Goal: Task Accomplishment & Management: Manage account settings

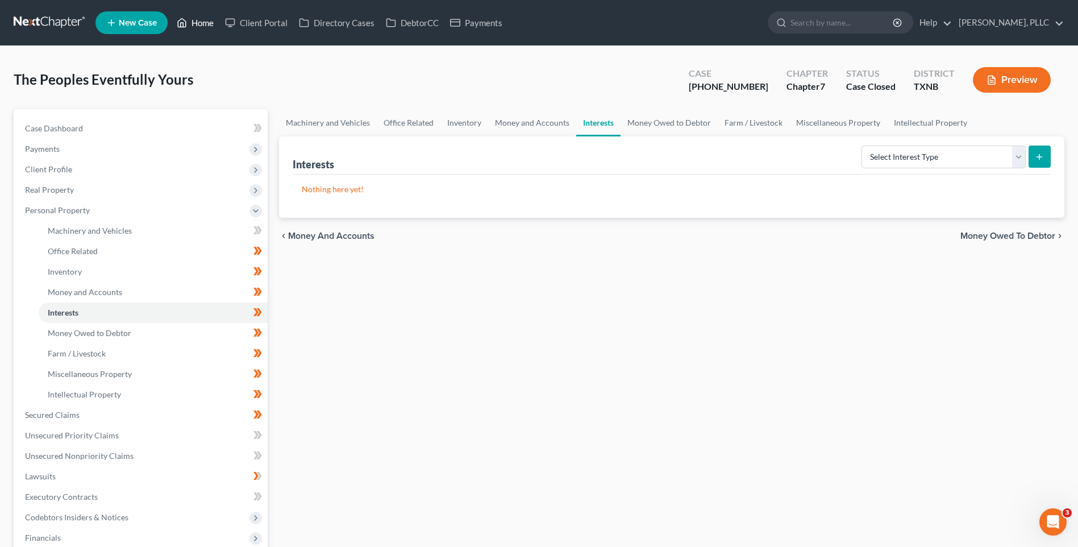
drag, startPoint x: 0, startPoint y: 0, endPoint x: 199, endPoint y: 17, distance: 199.6
click at [199, 17] on link "Home" at bounding box center [195, 23] width 48 height 20
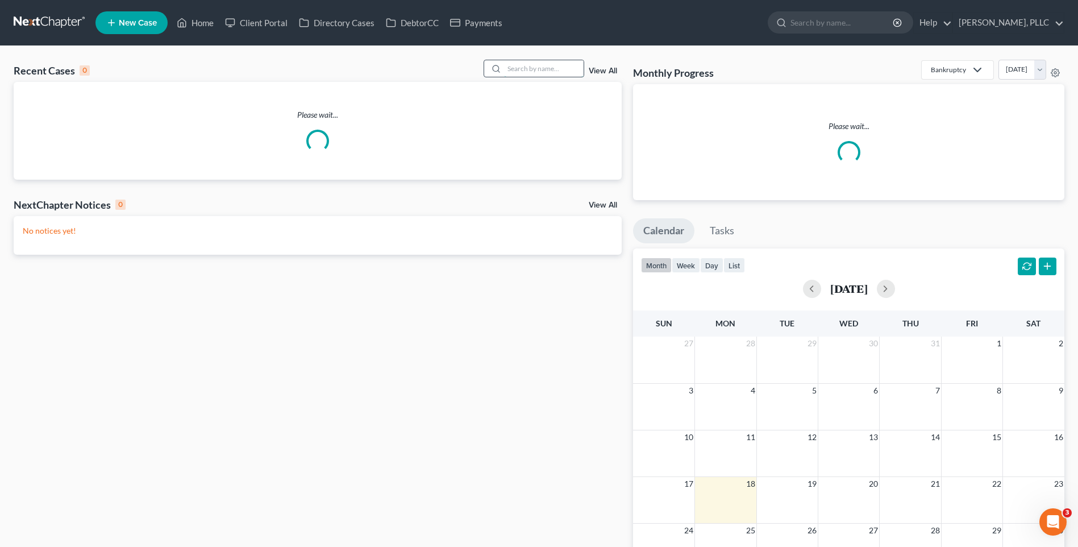
click at [559, 66] on input "search" at bounding box center [544, 68] width 80 height 16
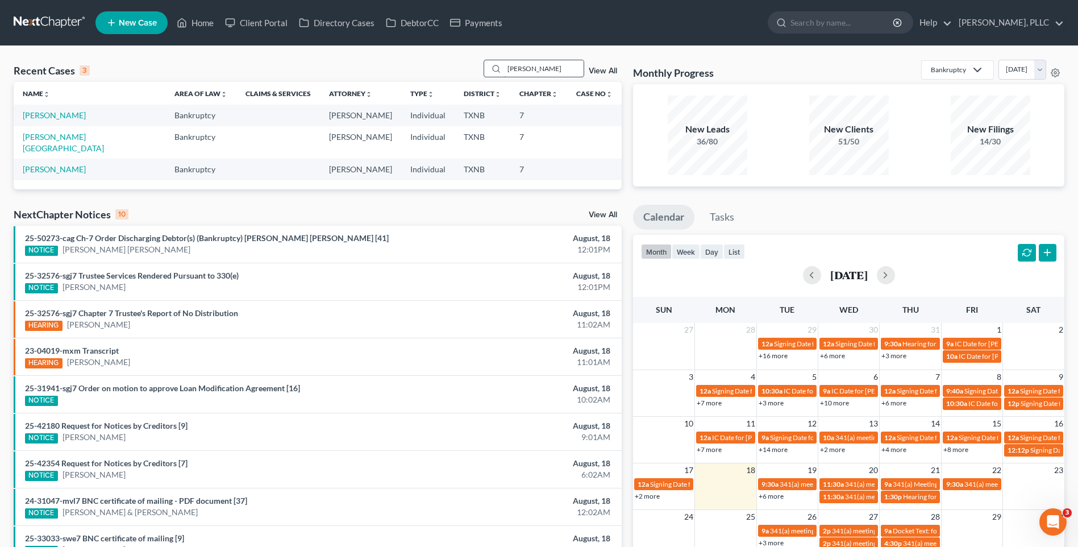
type input "[PERSON_NAME]"
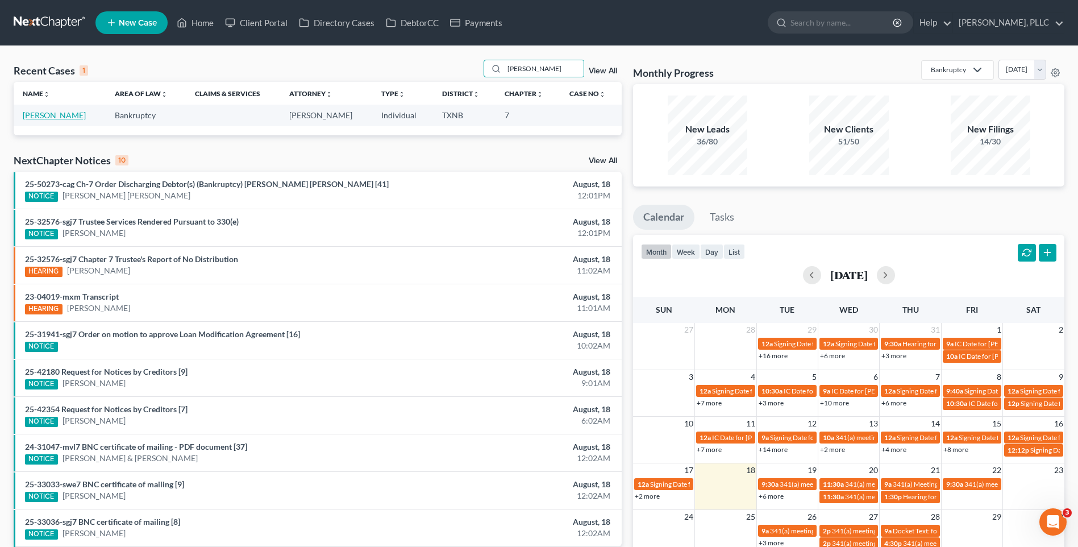
click at [51, 115] on link "[PERSON_NAME]" at bounding box center [54, 115] width 63 height 10
select select "4"
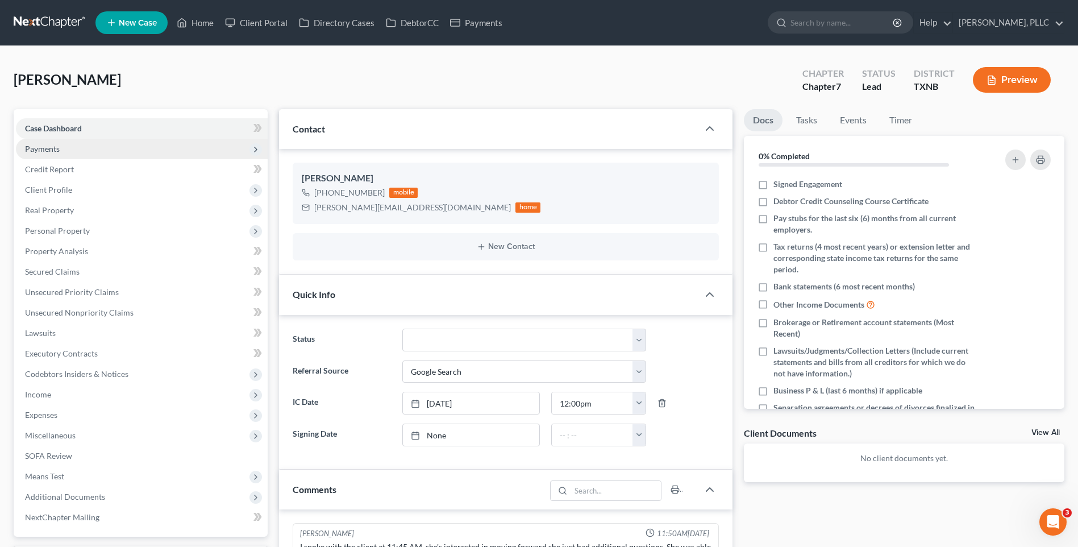
click at [32, 149] on span "Payments" at bounding box center [42, 149] width 35 height 10
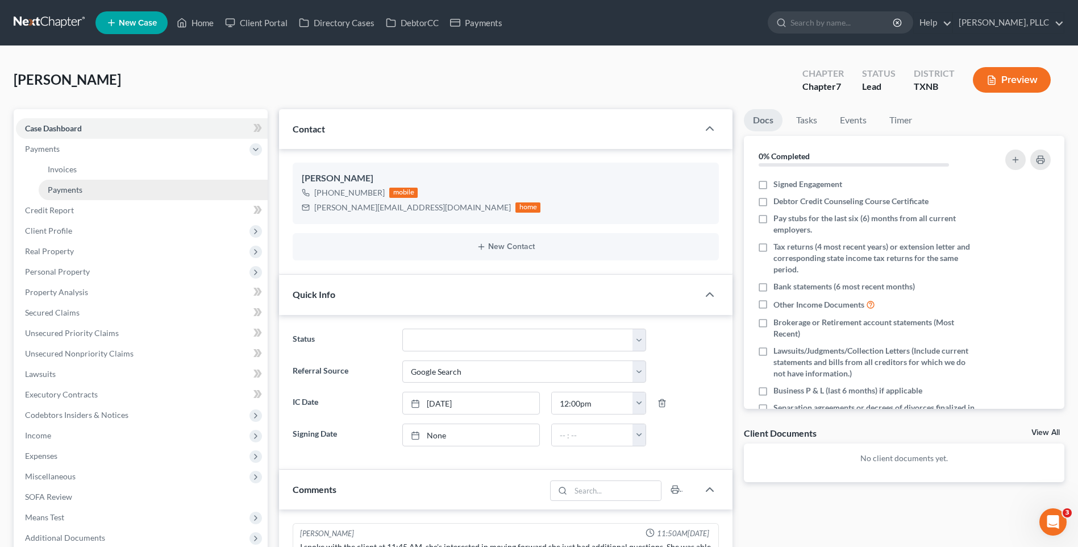
click at [68, 185] on span "Payments" at bounding box center [65, 190] width 35 height 10
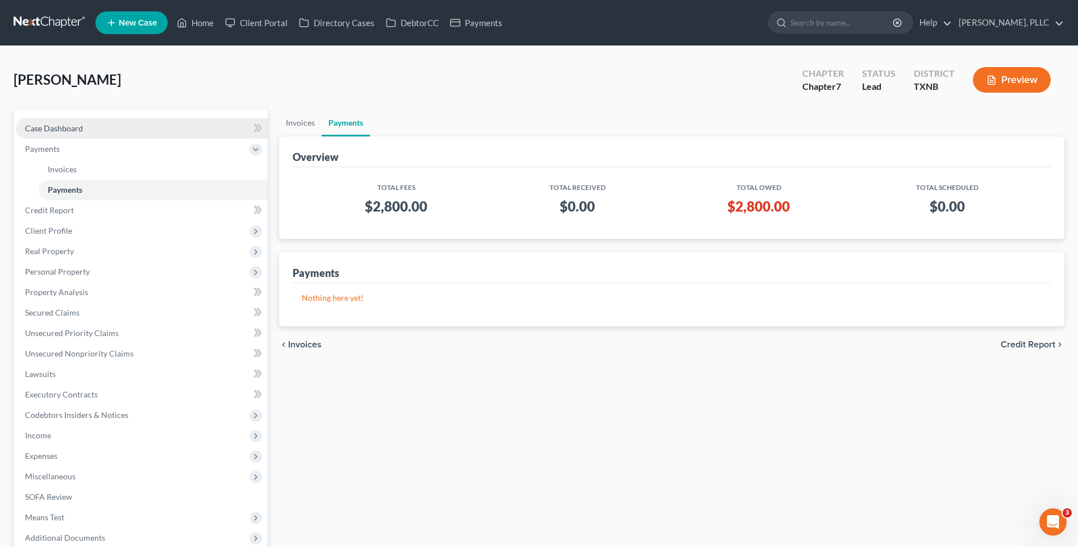
click at [66, 129] on span "Case Dashboard" at bounding box center [54, 128] width 58 height 10
select select "4"
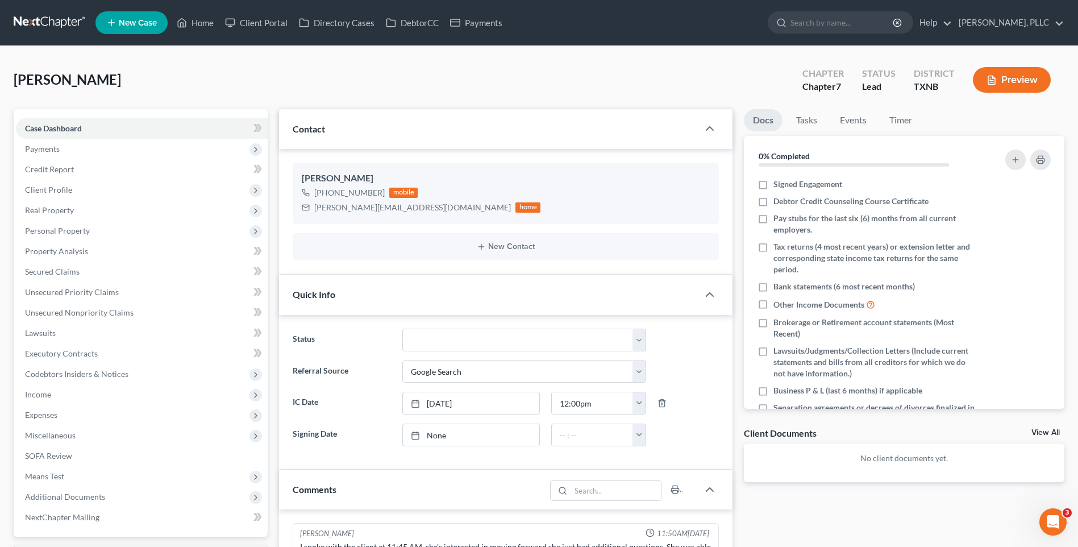
drag, startPoint x: 196, startPoint y: 87, endPoint x: 199, endPoint y: 72, distance: 15.2
click at [197, 84] on div "[PERSON_NAME] Upgraded Chapter Chapter 7 Status [GEOGRAPHIC_DATA] [GEOGRAPHIC_D…" at bounding box center [539, 84] width 1051 height 49
click at [203, 18] on link "Home" at bounding box center [195, 23] width 48 height 20
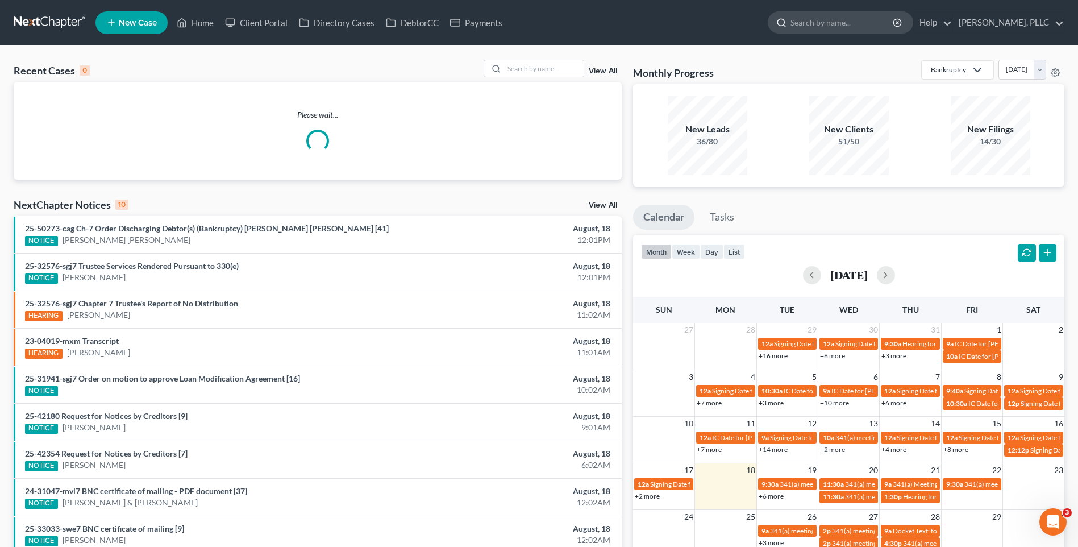
click at [813, 20] on input "search" at bounding box center [843, 22] width 104 height 21
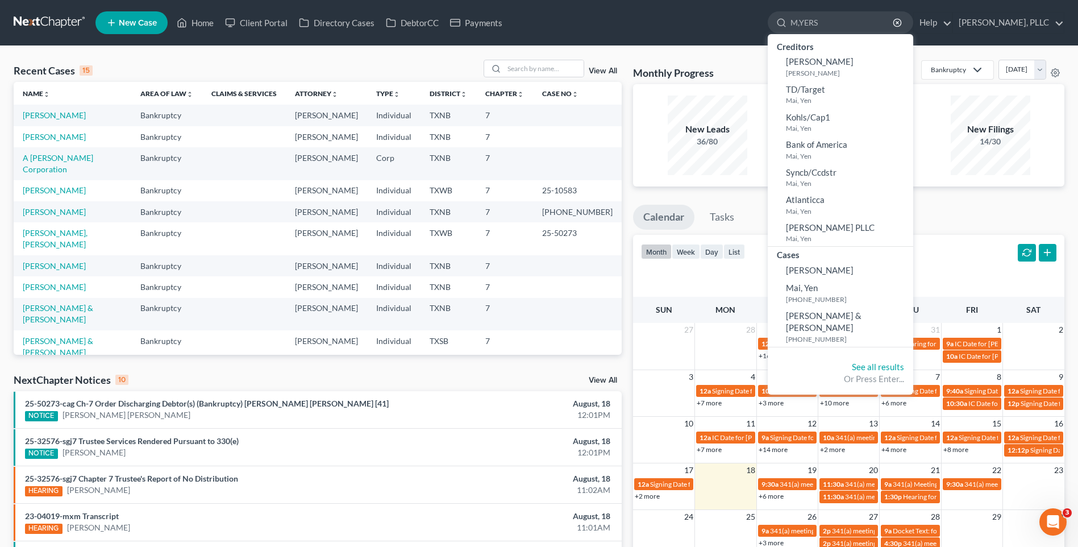
type input "M,YERS"
click at [182, 64] on div "Recent Cases 15 View All" at bounding box center [318, 71] width 608 height 22
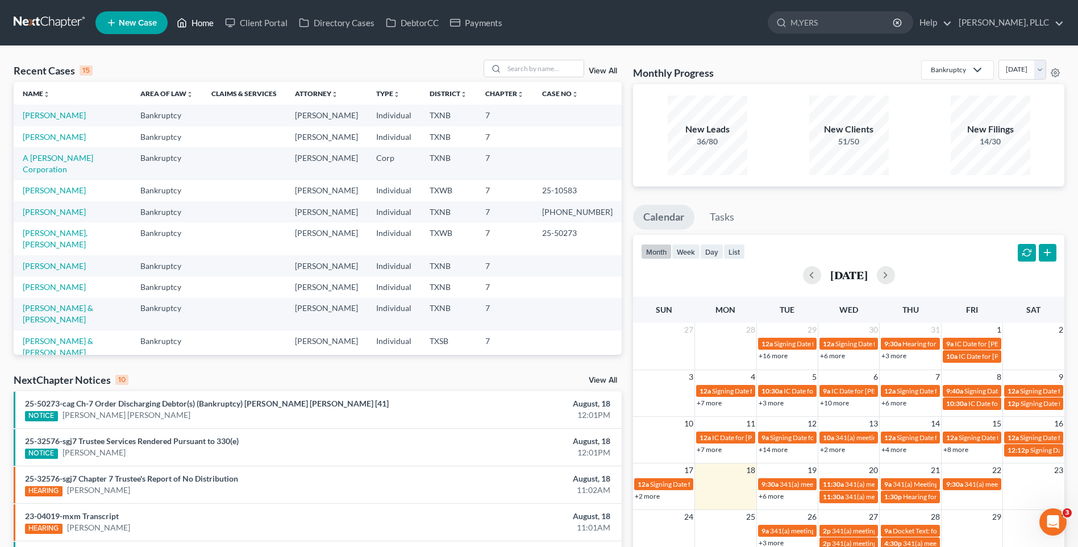
click at [196, 18] on link "Home" at bounding box center [195, 23] width 48 height 20
click at [535, 70] on input "search" at bounding box center [544, 68] width 80 height 16
type input "[PERSON_NAME]"
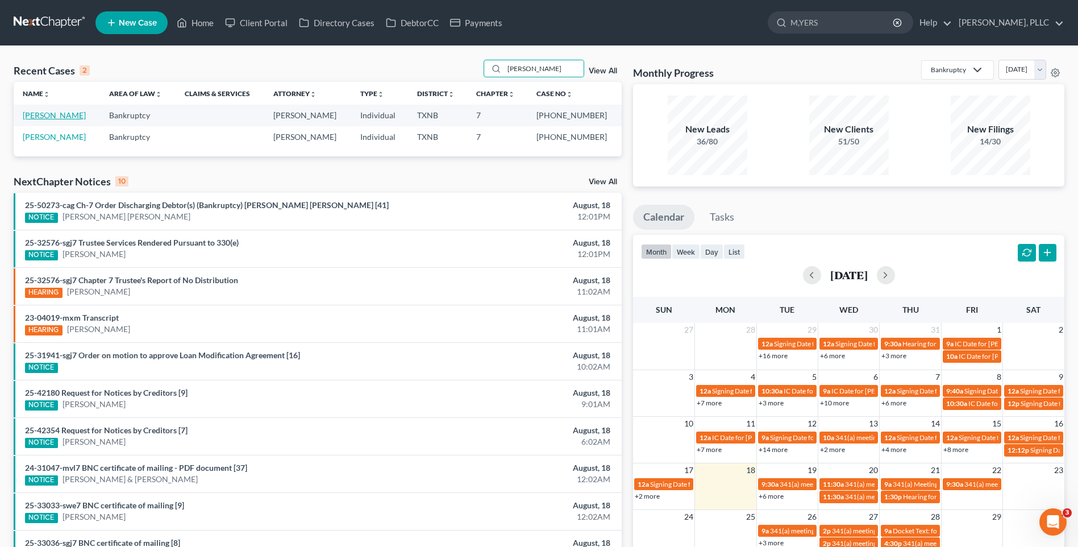
click at [39, 115] on link "[PERSON_NAME]" at bounding box center [54, 115] width 63 height 10
select select "4"
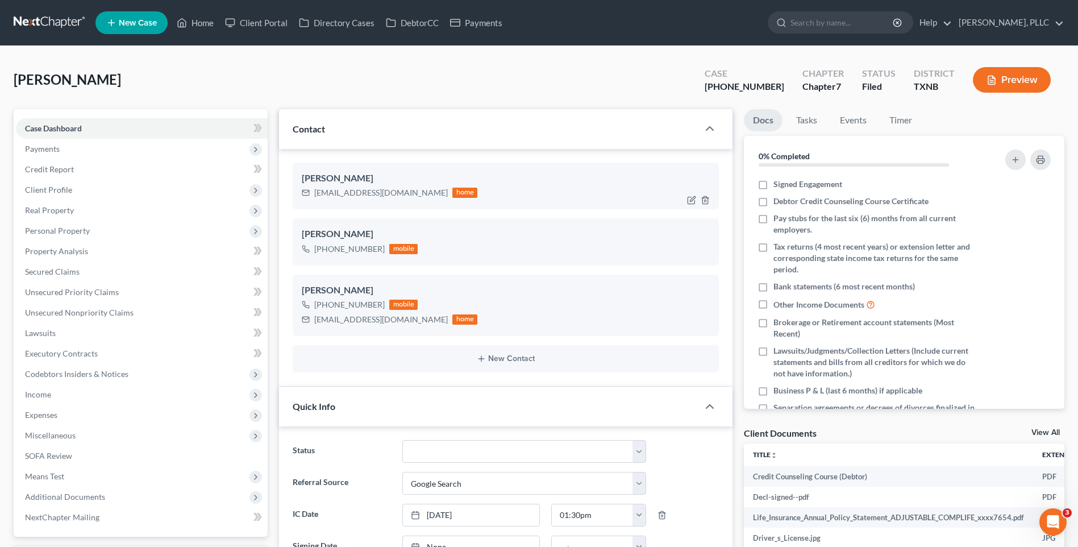
scroll to position [5378, 0]
drag, startPoint x: 314, startPoint y: 193, endPoint x: 409, endPoint y: 200, distance: 95.8
click at [409, 200] on div "[EMAIL_ADDRESS][DOMAIN_NAME] home" at bounding box center [390, 192] width 176 height 15
copy div "[EMAIL_ADDRESS][DOMAIN_NAME]"
click at [203, 85] on div "[PERSON_NAME] Upgraded Case [PHONE_NUMBER] Chapter Chapter 7 Status [GEOGRAPHIC…" at bounding box center [539, 84] width 1051 height 49
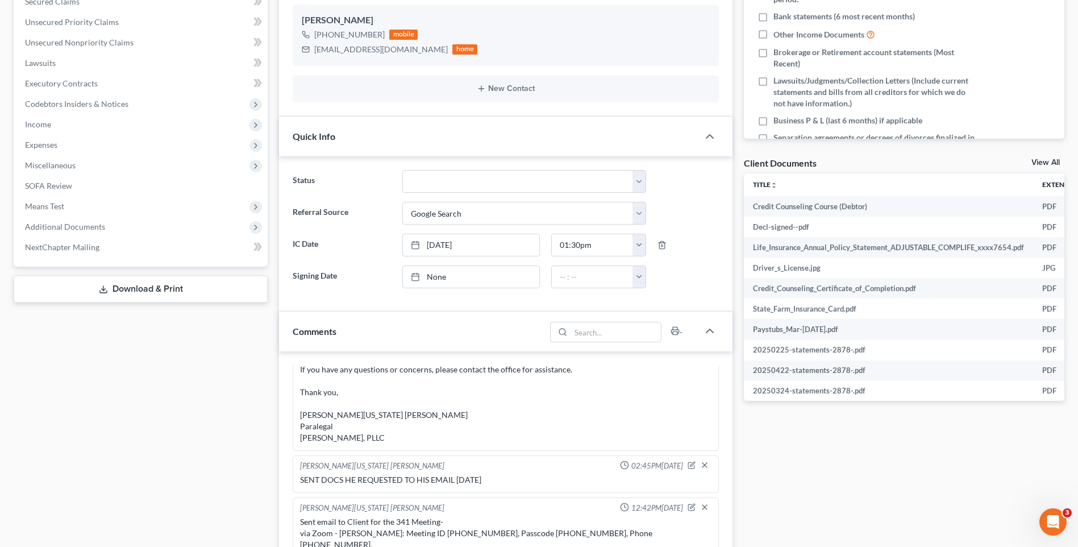
scroll to position [398, 0]
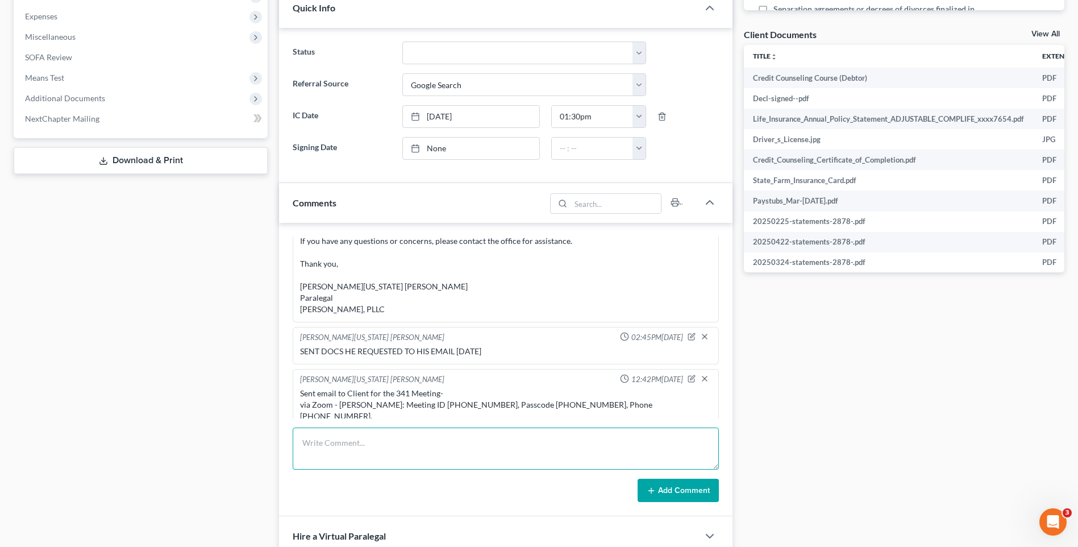
click at [355, 450] on textarea at bounding box center [506, 448] width 426 height 42
type textarea "EMAILED CLIENT 2004 EXAMINE FORM FROM THE US TRUSTEE."
click at [651, 488] on line at bounding box center [651, 490] width 0 height 5
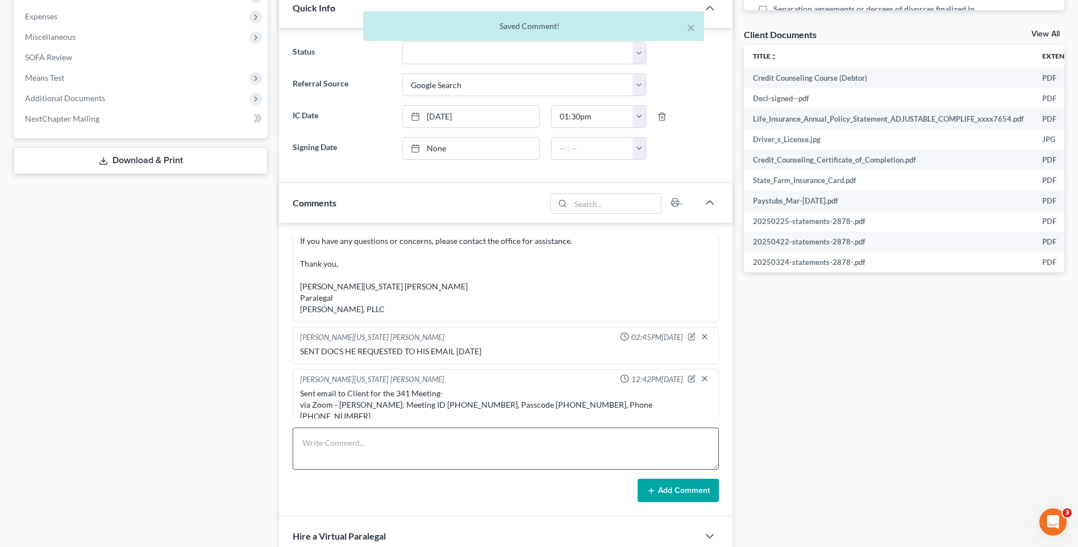
scroll to position [5420, 0]
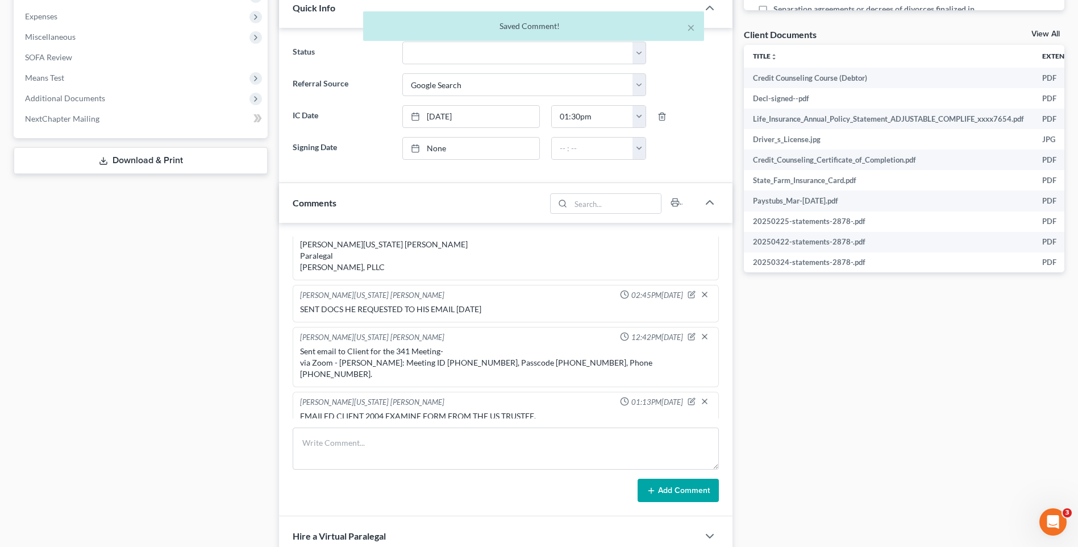
click at [884, 432] on div "Docs Tasks Events Timer 0% Completed Nothing here yet! Signed Engagement Debtor…" at bounding box center [904, 253] width 332 height 1085
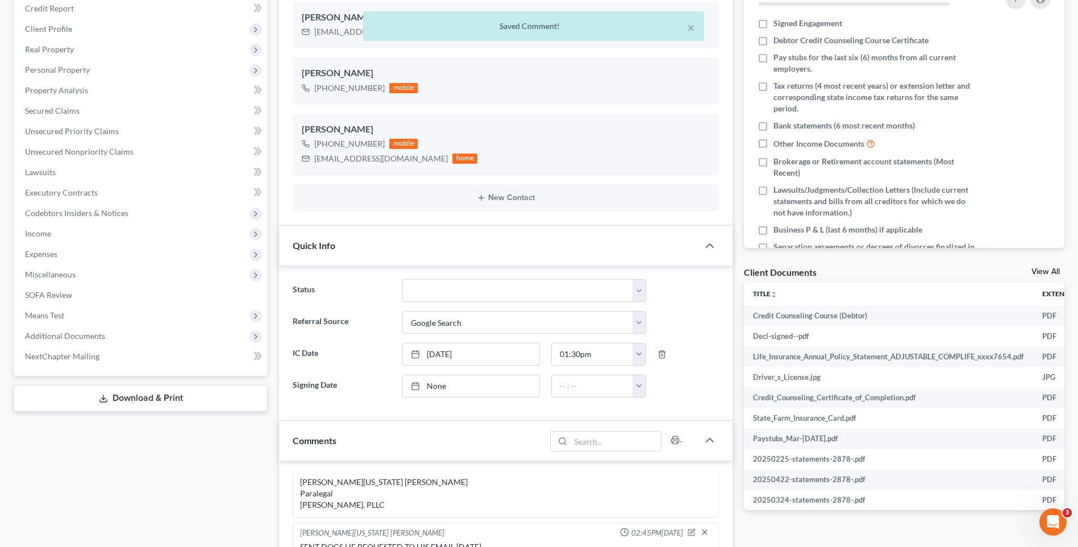
scroll to position [0, 0]
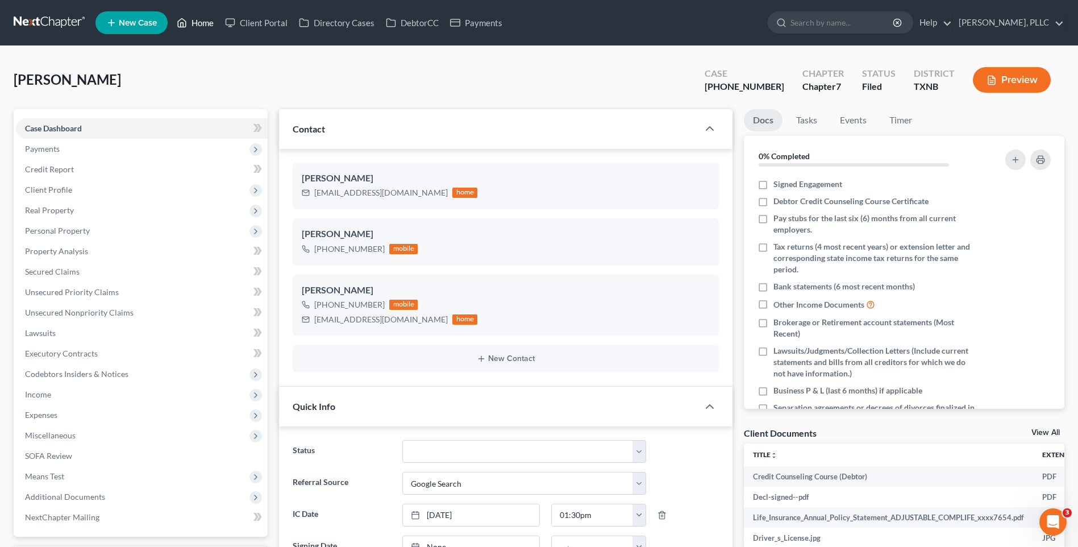
drag, startPoint x: 203, startPoint y: 21, endPoint x: 487, endPoint y: 139, distance: 307.0
click at [203, 21] on link "Home" at bounding box center [195, 23] width 48 height 20
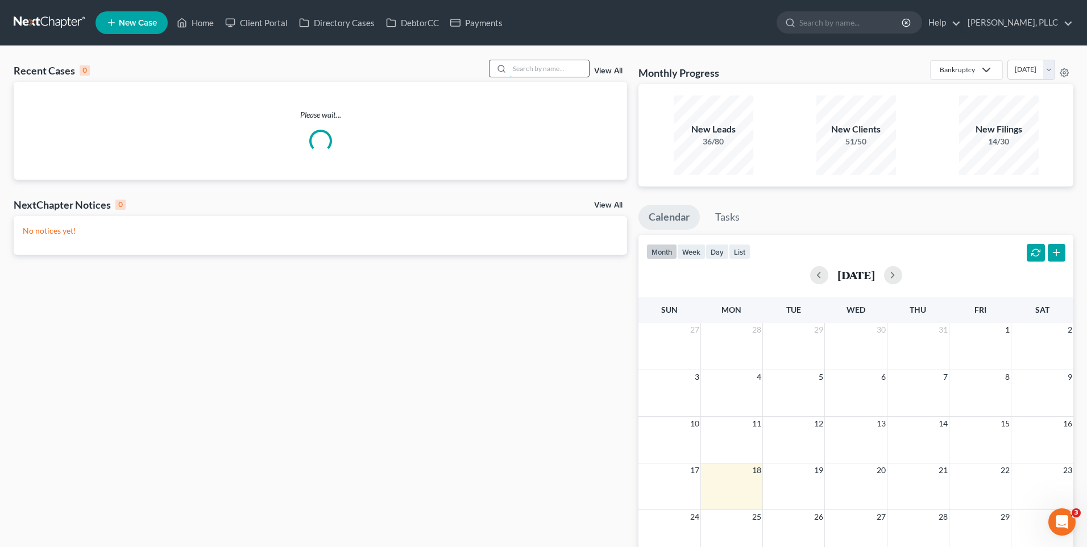
click at [532, 68] on input "search" at bounding box center [549, 68] width 80 height 16
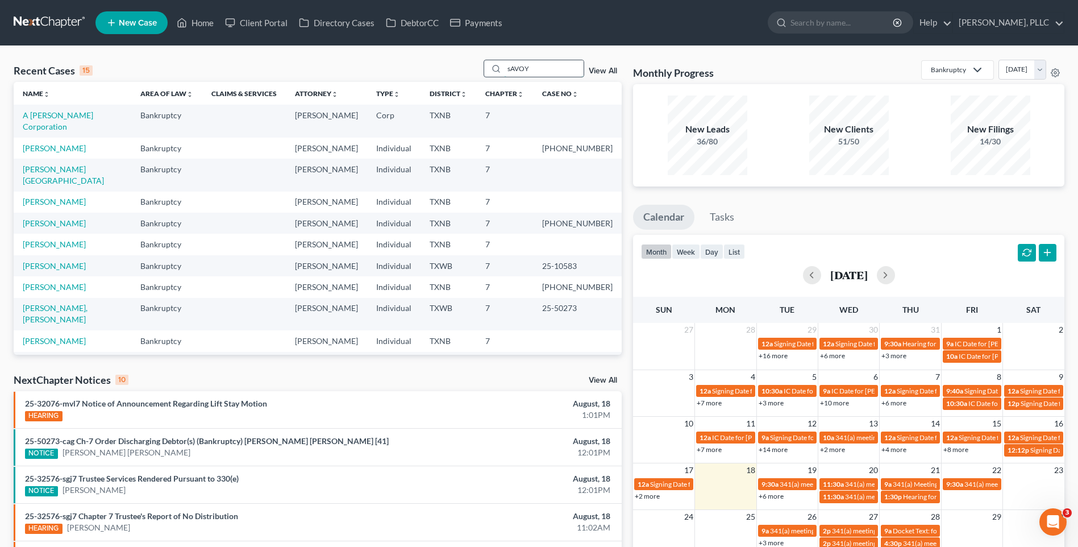
type input "sAVOY"
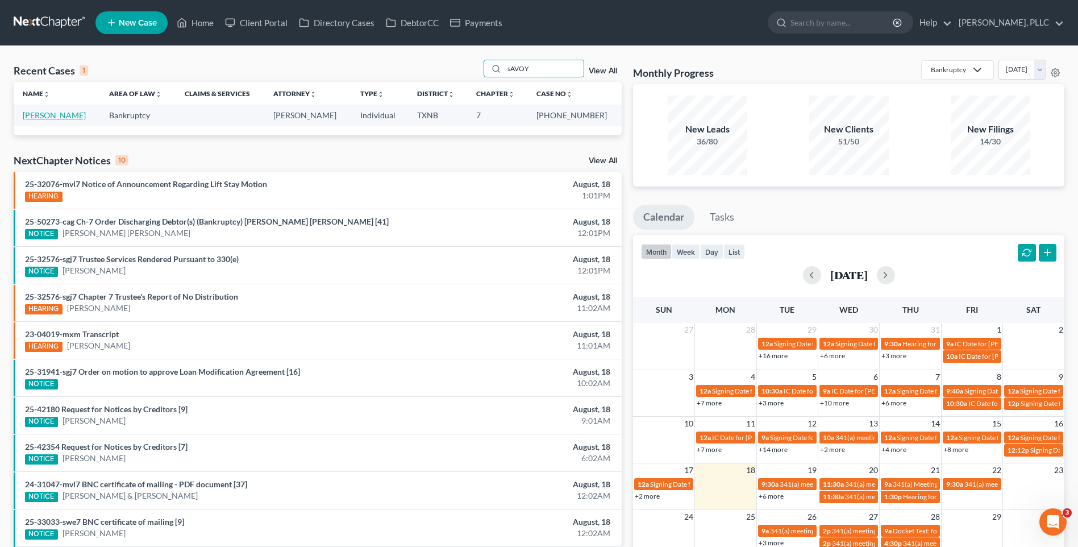
click at [59, 112] on link "[PERSON_NAME]" at bounding box center [54, 115] width 63 height 10
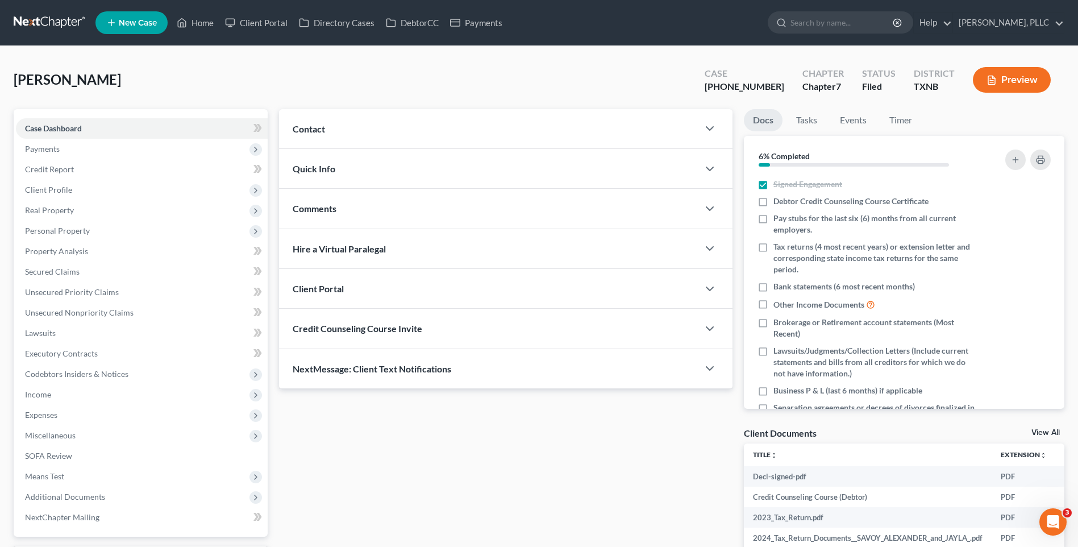
click at [314, 125] on span "Contact" at bounding box center [309, 128] width 32 height 11
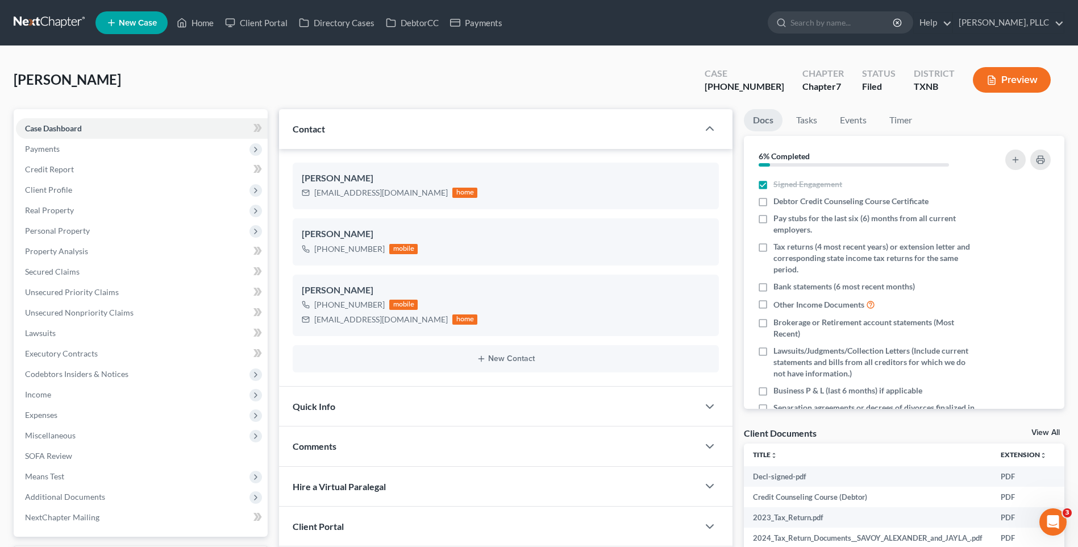
click at [317, 442] on span "Comments" at bounding box center [315, 445] width 44 height 11
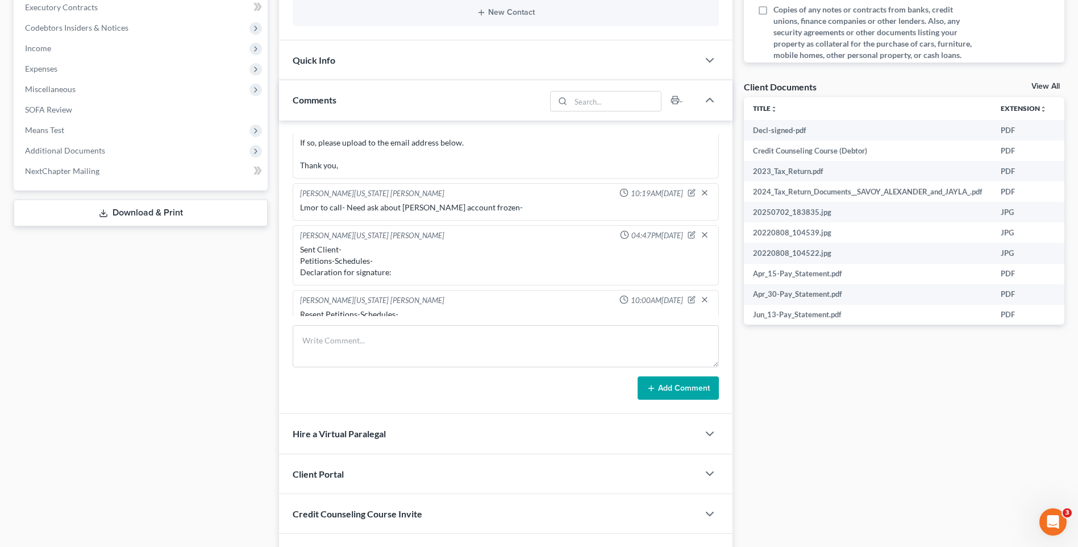
scroll to position [1227, 0]
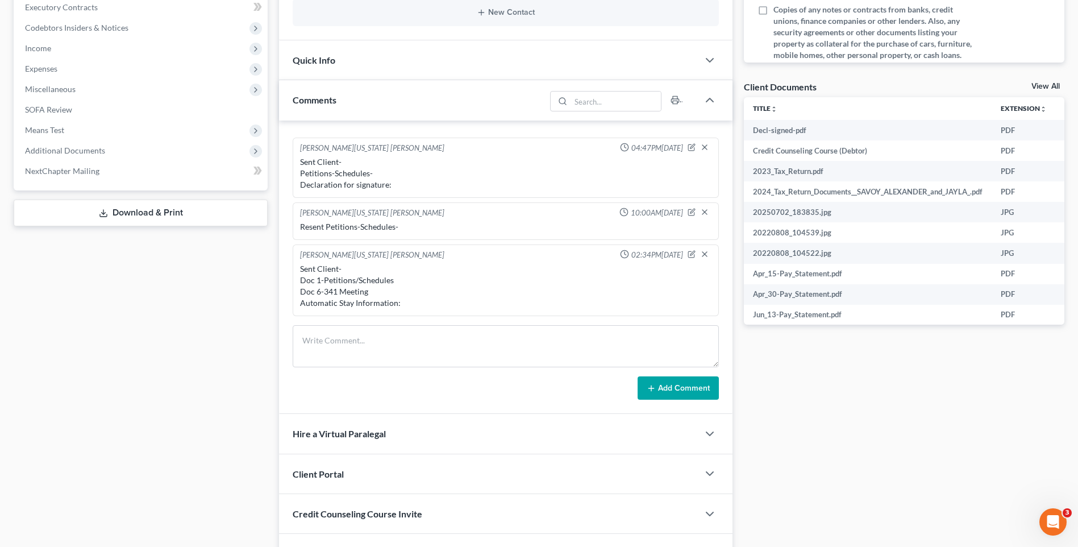
click at [146, 490] on div "Case Dashboard Payments Invoices Payments Payments Credit Report Client Profile" at bounding box center [140, 168] width 265 height 811
